Goal: Find contact information: Find contact information

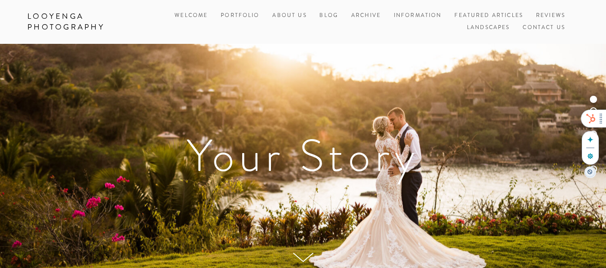
click at [596, 119] on div at bounding box center [590, 118] width 18 height 17
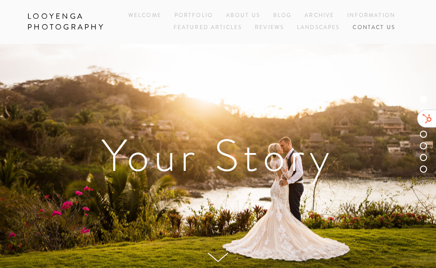
click at [376, 28] on link "Contact Us" at bounding box center [373, 28] width 43 height 12
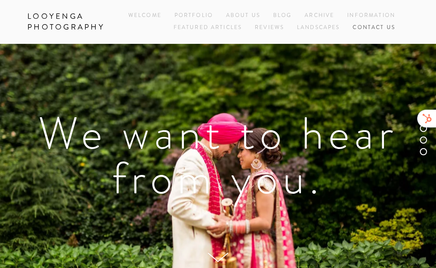
click at [365, 29] on link "Contact Us" at bounding box center [373, 28] width 43 height 12
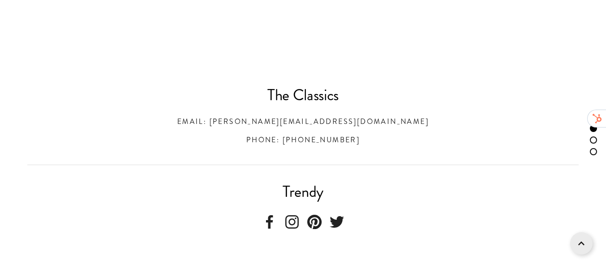
scroll to position [311, 0]
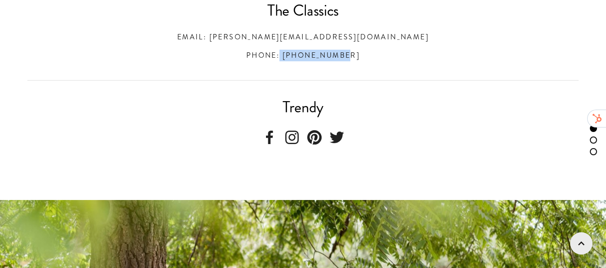
drag, startPoint x: 350, startPoint y: 58, endPoint x: 290, endPoint y: 56, distance: 59.2
click at [290, 56] on h3 "Phone: [PHONE_NUMBER]" at bounding box center [302, 56] width 551 height 12
copy h3 "208.651.0443"
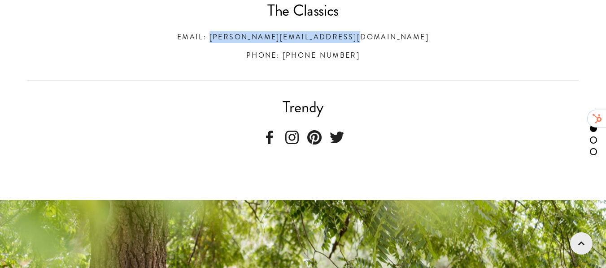
drag, startPoint x: 409, startPoint y: 32, endPoint x: 234, endPoint y: 32, distance: 174.8
click at [234, 32] on h3 "Email: [PERSON_NAME][EMAIL_ADDRESS][DOMAIN_NAME]" at bounding box center [302, 37] width 551 height 12
copy h3 "[PERSON_NAME][EMAIL_ADDRESS][DOMAIN_NAME]"
